Goal: Check status: Check status

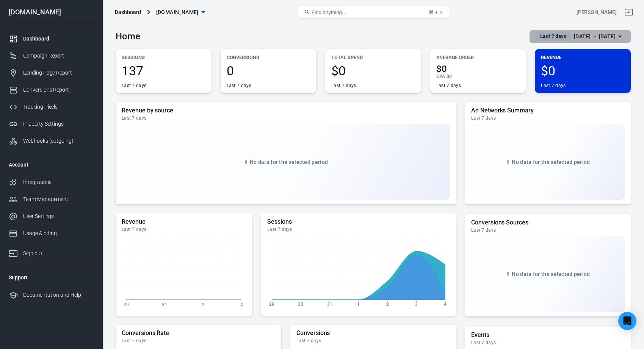
click at [596, 37] on div "[DATE] － [DATE]" at bounding box center [594, 36] width 42 height 9
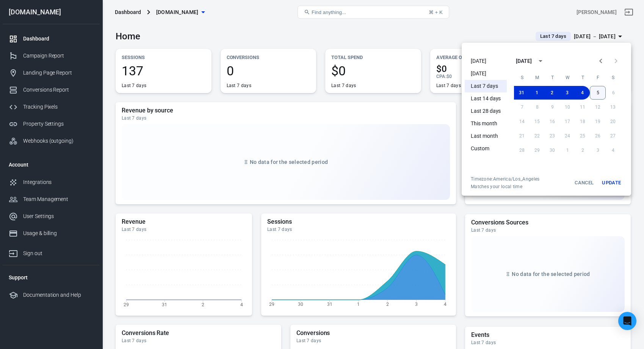
click at [595, 91] on button "5" at bounding box center [597, 93] width 16 height 14
click at [583, 97] on button "4" at bounding box center [582, 93] width 15 height 14
click at [597, 94] on button "5" at bounding box center [597, 93] width 15 height 14
click at [613, 177] on button "Update" at bounding box center [611, 183] width 24 height 14
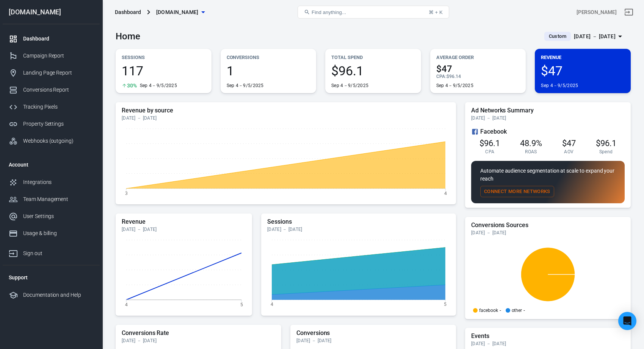
click at [21, 43] on div at bounding box center [16, 38] width 14 height 9
